Goal: Task Accomplishment & Management: Use online tool/utility

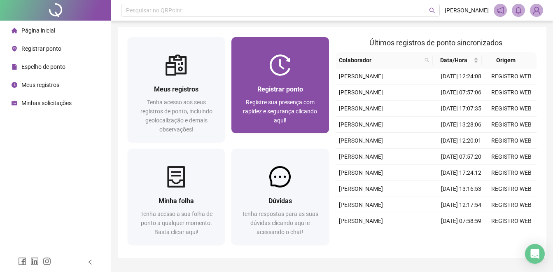
click at [297, 78] on div "Registrar ponto Registre sua presença com rapidez e segurança clicando aqui!" at bounding box center [280, 104] width 97 height 57
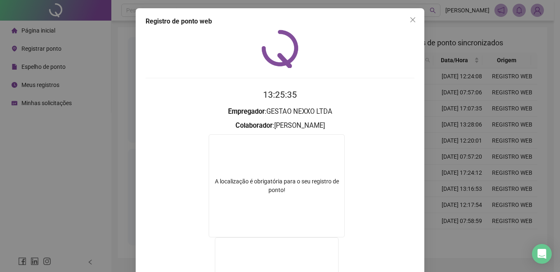
click at [435, 128] on div "Registro de ponto web 13:25:35 Empregador : GESTAO NEXXO LTDA Colaborador : [PE…" at bounding box center [280, 136] width 560 height 272
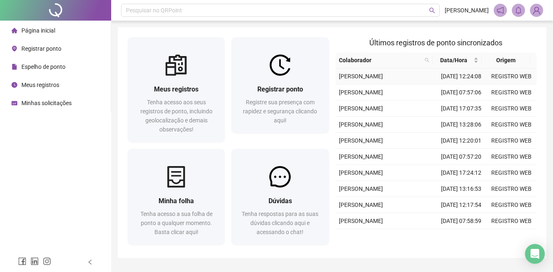
click at [452, 84] on td "[DATE] 12:24:08" at bounding box center [461, 76] width 50 height 16
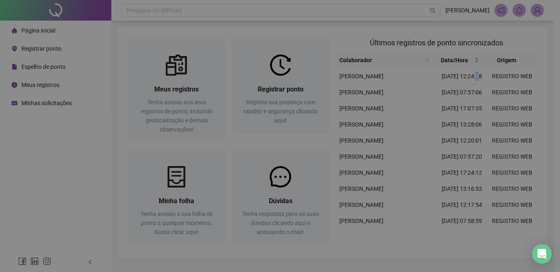
drag, startPoint x: 445, startPoint y: 91, endPoint x: 287, endPoint y: 75, distance: 158.3
click at [287, 75] on div "Colaborador" at bounding box center [280, 69] width 195 height 12
type input "**********"
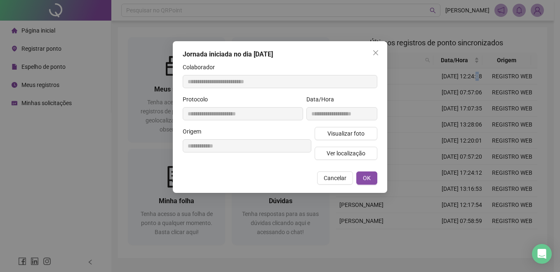
drag, startPoint x: 373, startPoint y: 52, endPoint x: 295, endPoint y: 67, distance: 79.8
click at [371, 53] on span "Close" at bounding box center [375, 52] width 13 height 7
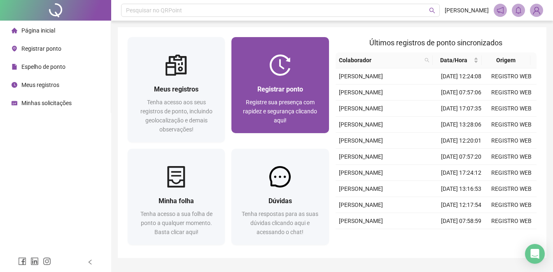
click at [298, 77] on div "Registrar ponto Registre sua presença com rapidez e segurança clicando aqui!" at bounding box center [280, 104] width 97 height 57
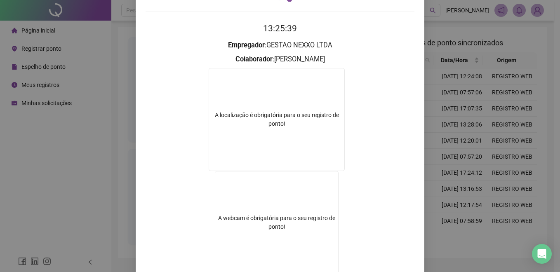
scroll to position [82, 0]
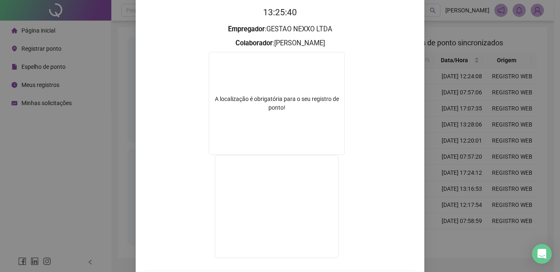
drag, startPoint x: 472, startPoint y: 121, endPoint x: 466, endPoint y: 122, distance: 6.6
click at [466, 122] on div "Registro de ponto web 13:25:40 Empregador : GESTAO NEXXO LTDA Colaborador : [PE…" at bounding box center [280, 136] width 560 height 272
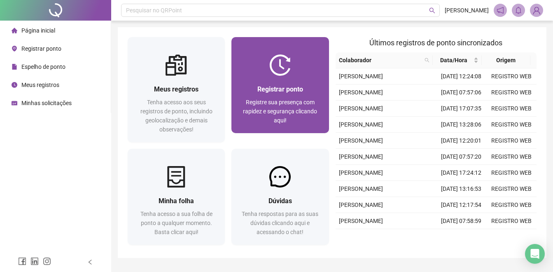
click at [293, 72] on div at bounding box center [280, 64] width 97 height 21
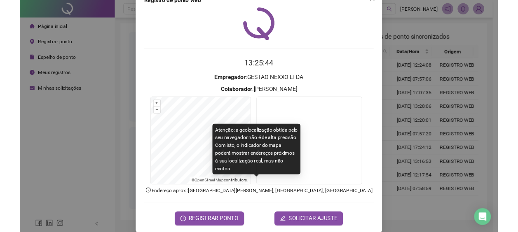
scroll to position [32, 0]
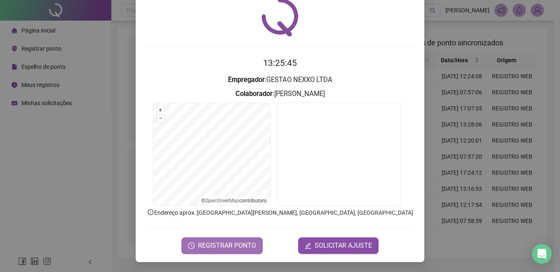
click at [248, 244] on span "REGISTRAR PONTO" at bounding box center [227, 246] width 58 height 10
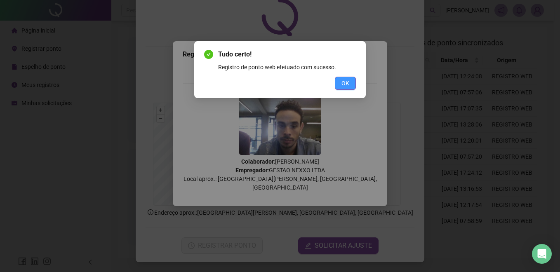
click at [341, 82] on button "OK" at bounding box center [345, 83] width 21 height 13
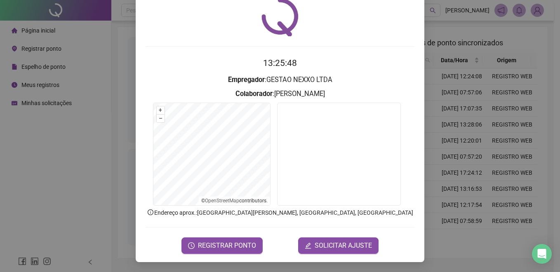
click at [452, 69] on div "Registro de ponto web 13:25:48 Empregador : GESTAO NEXXO LTDA Colaborador : [PE…" at bounding box center [280, 136] width 560 height 272
